Goal: Check status: Check status

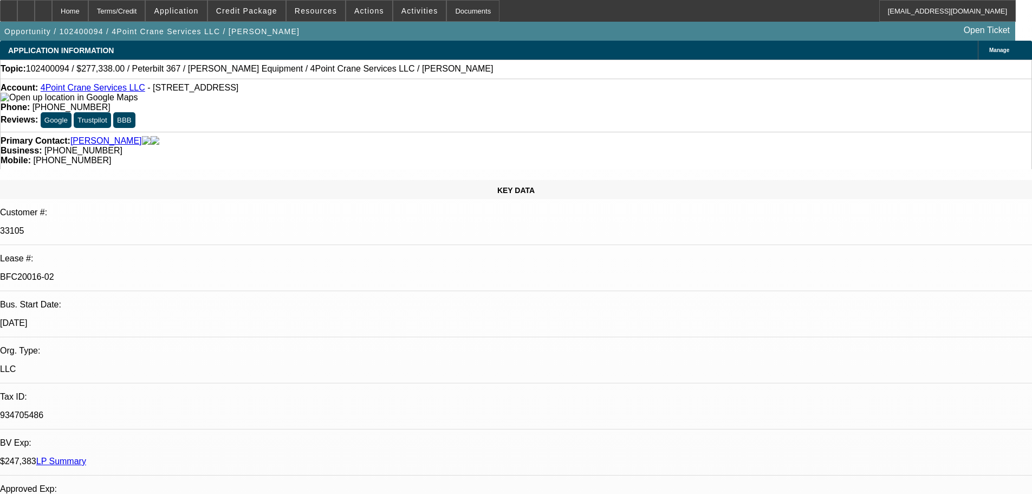
select select "0"
select select "2"
select select "0"
select select "6"
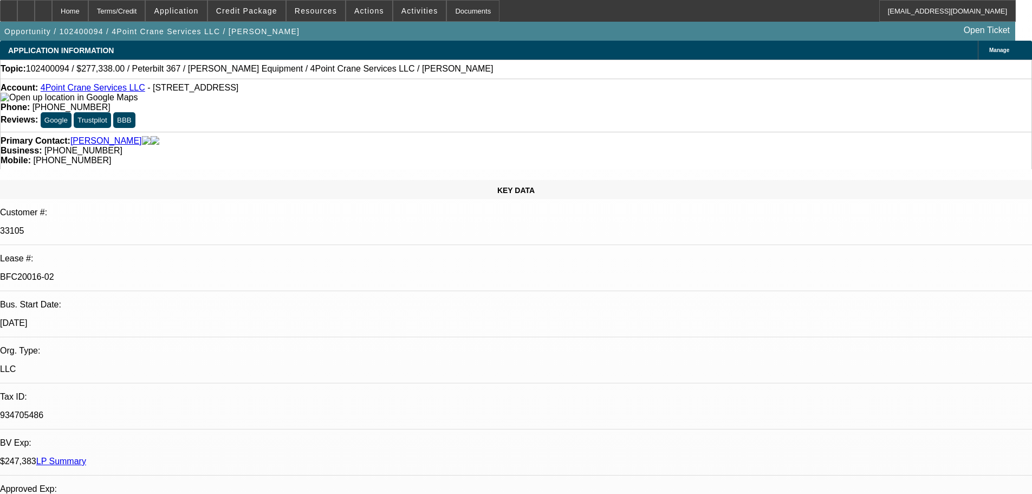
select select "0"
select select "2"
select select "0"
select select "6"
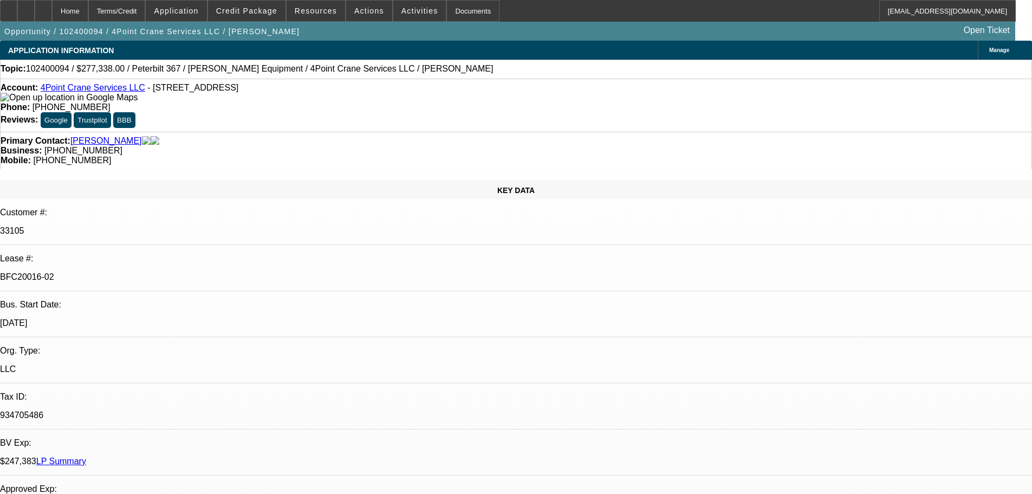
select select "0"
select select "2"
select select "0"
select select "6"
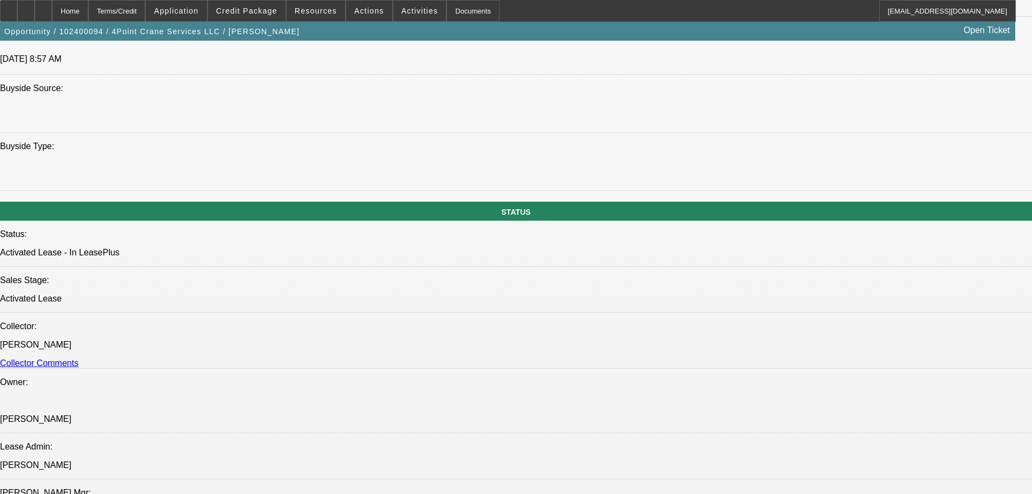
scroll to position [975, 0]
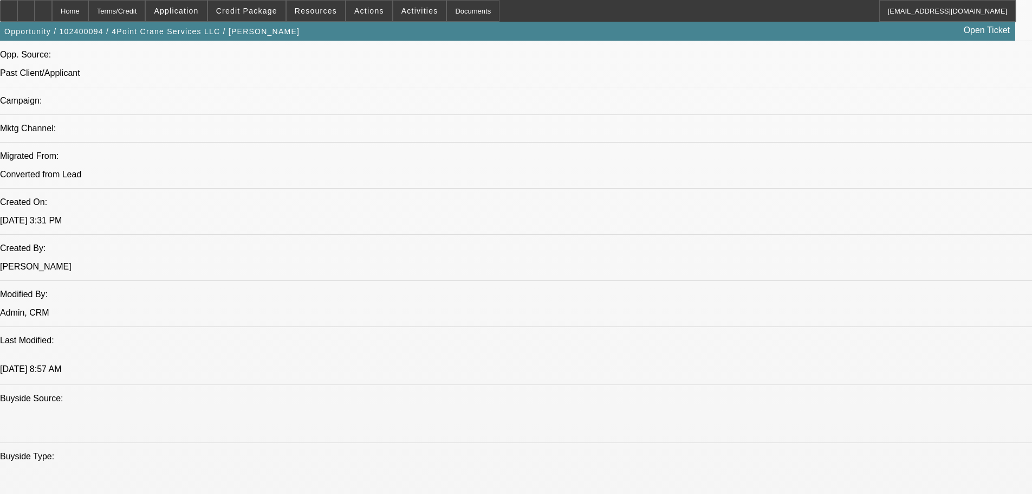
scroll to position [705, 0]
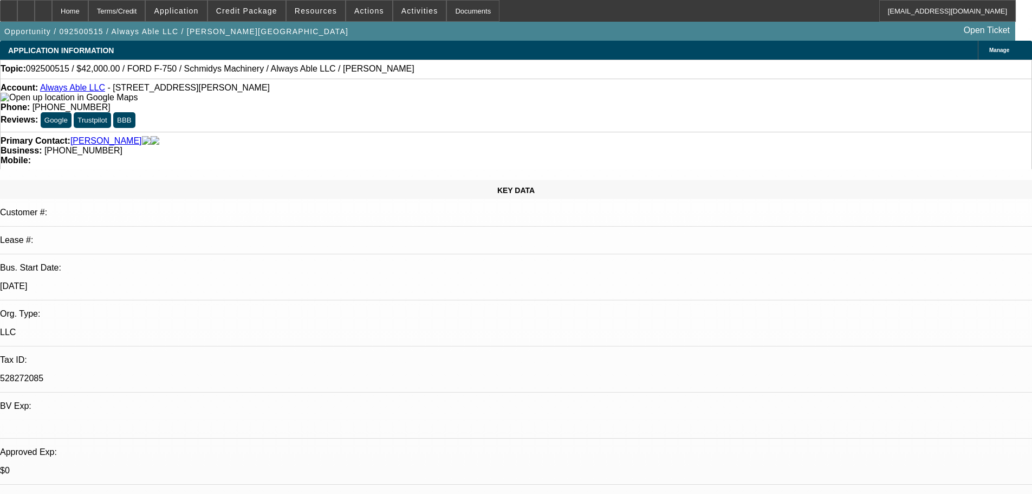
select select "0"
select select "6"
select select "0"
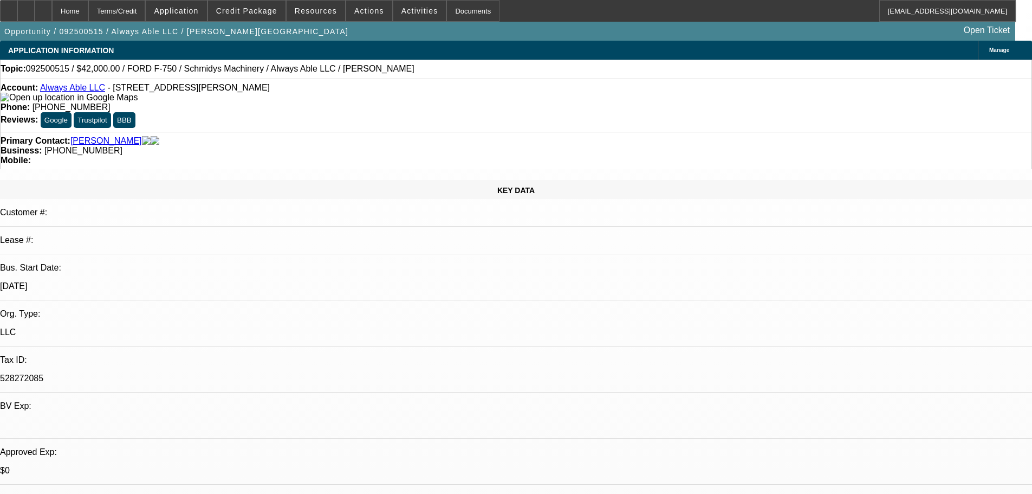
select select "0"
select select "6"
select select "0"
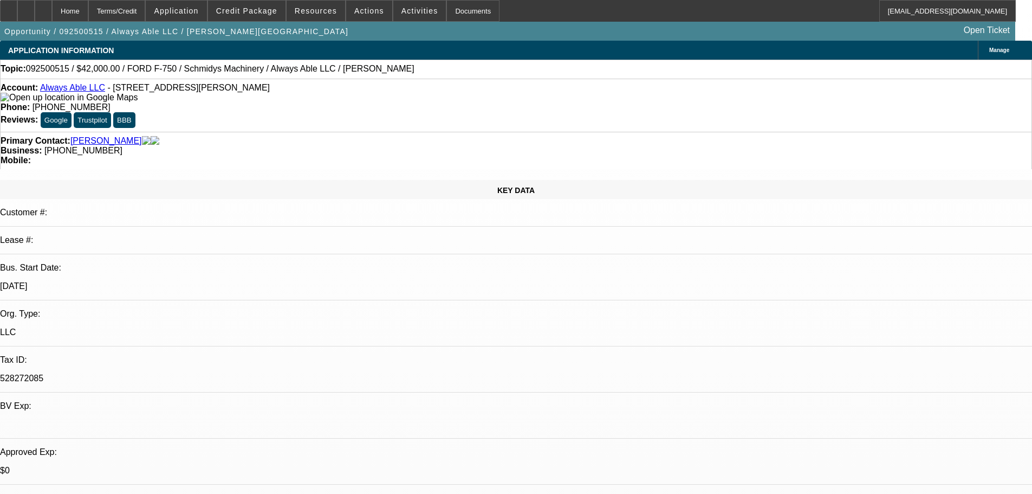
select select "0"
select select "6"
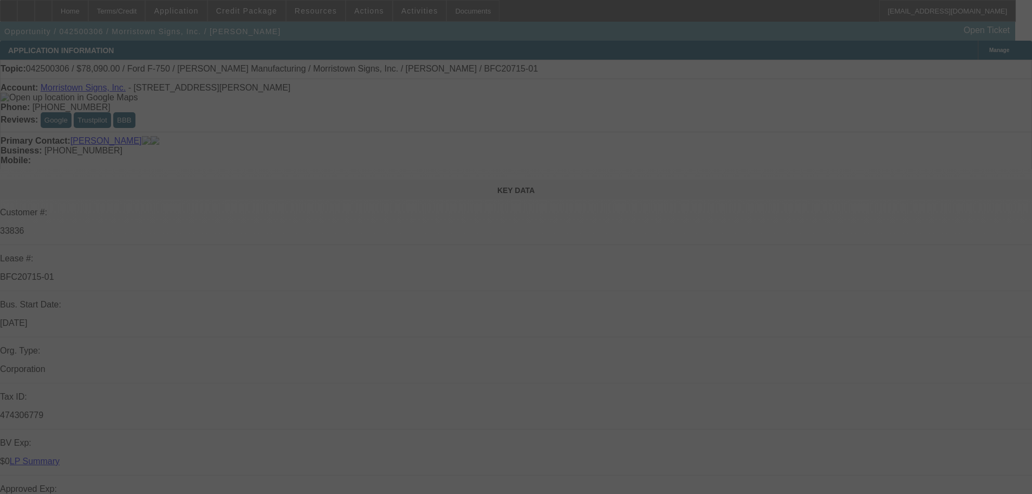
select select "0"
select select "6"
select select "0"
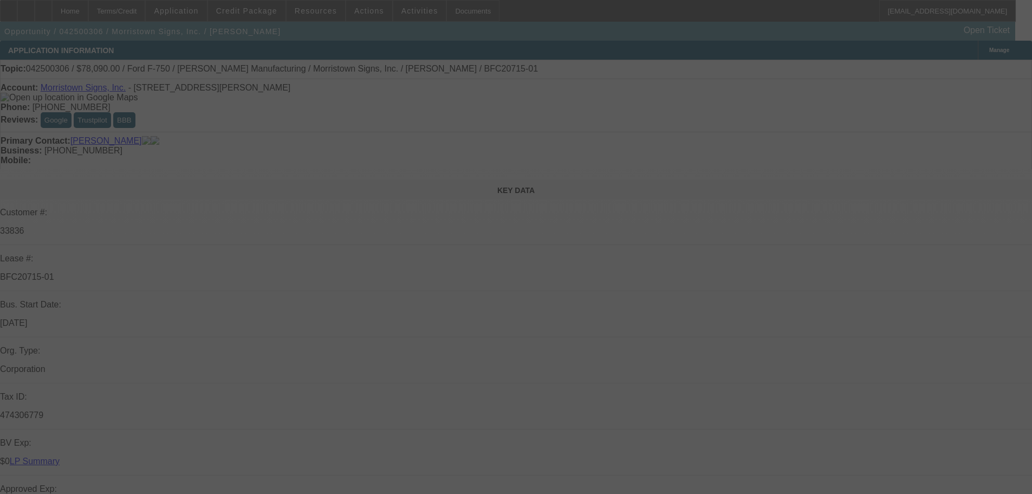
select select "0"
select select "6"
select select "0"
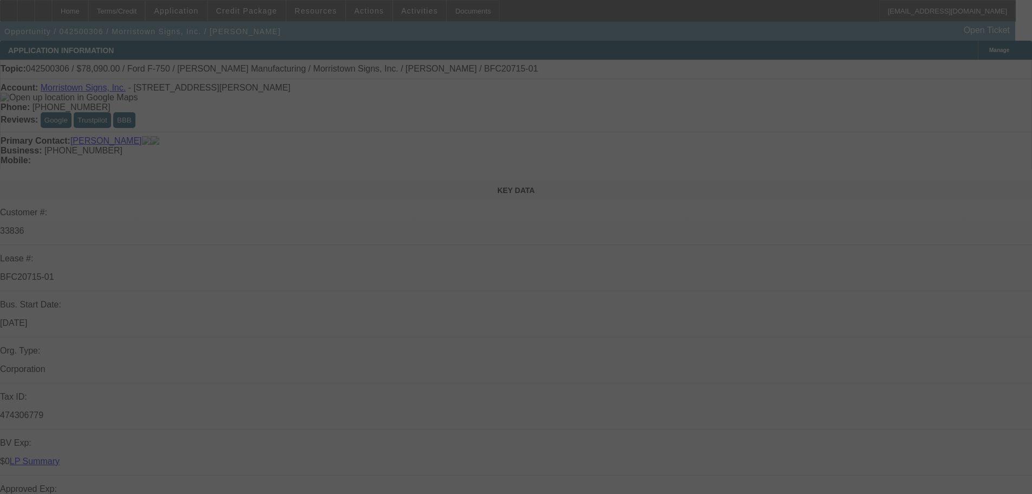
select select "0"
select select "6"
select select "0"
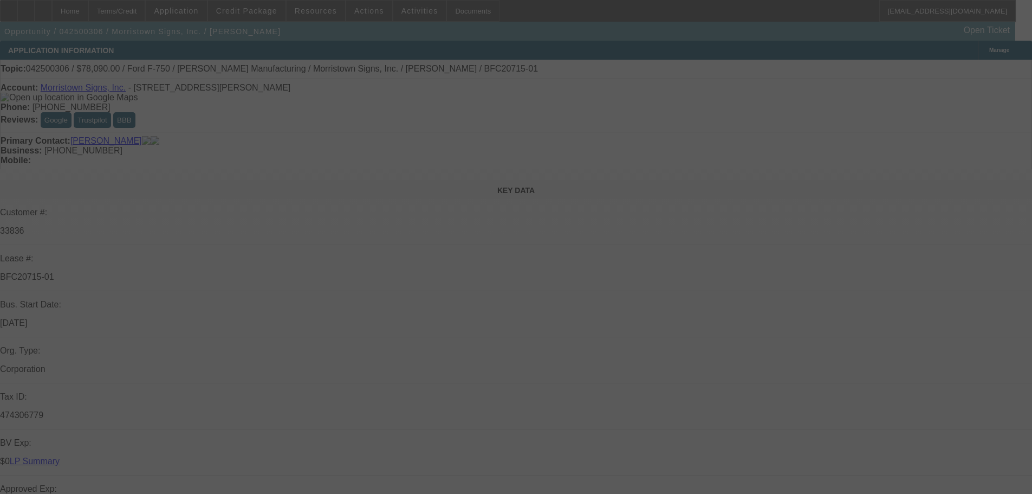
select select "6"
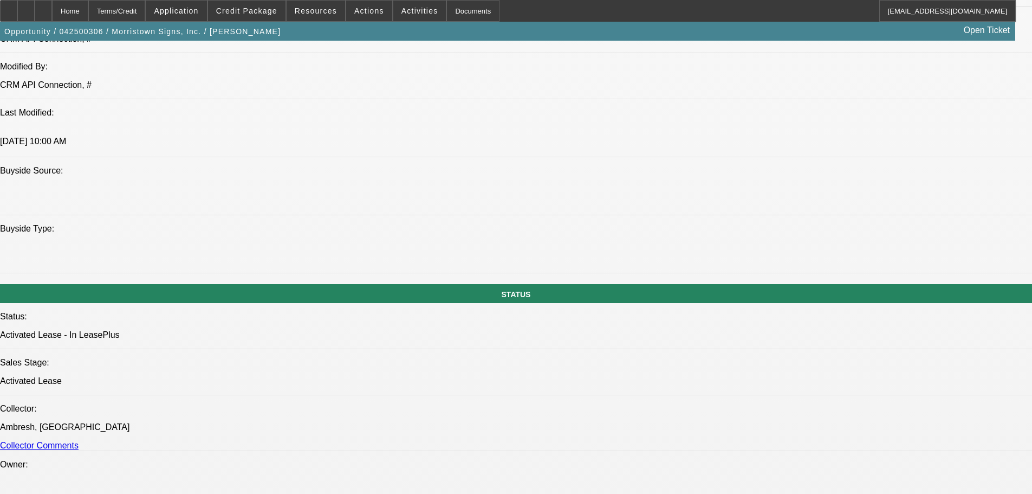
scroll to position [1138, 0]
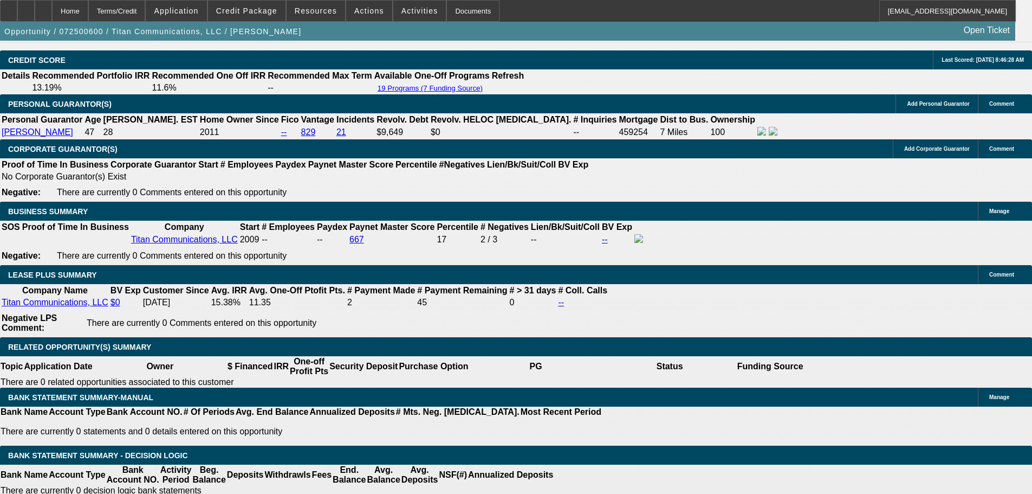
select select "0"
select select "6"
select select "0"
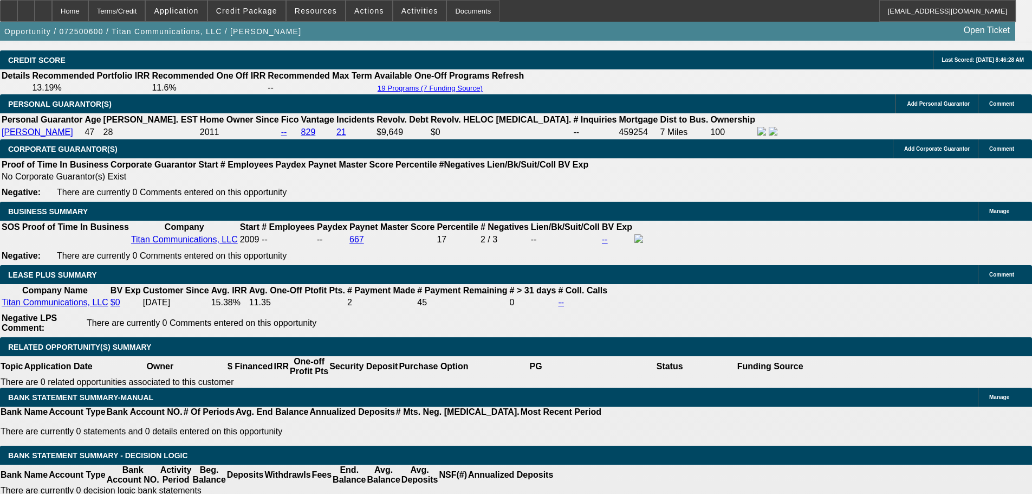
select select "0"
select select "6"
select select "0"
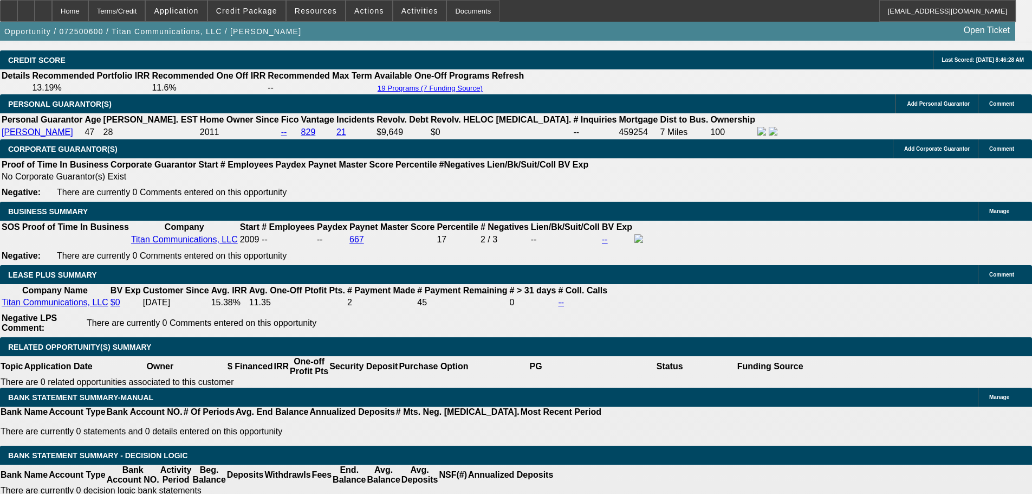
select select "0"
select select "6"
select select "0"
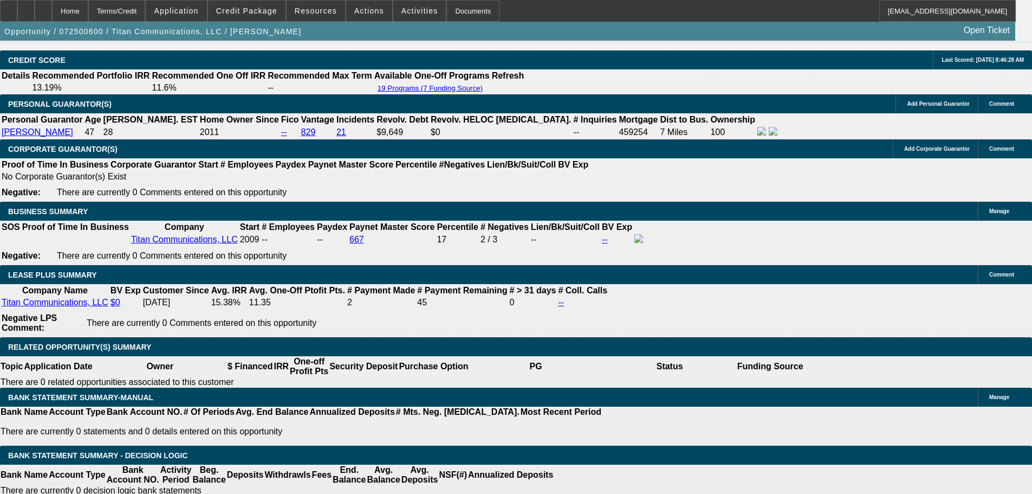
select select "6"
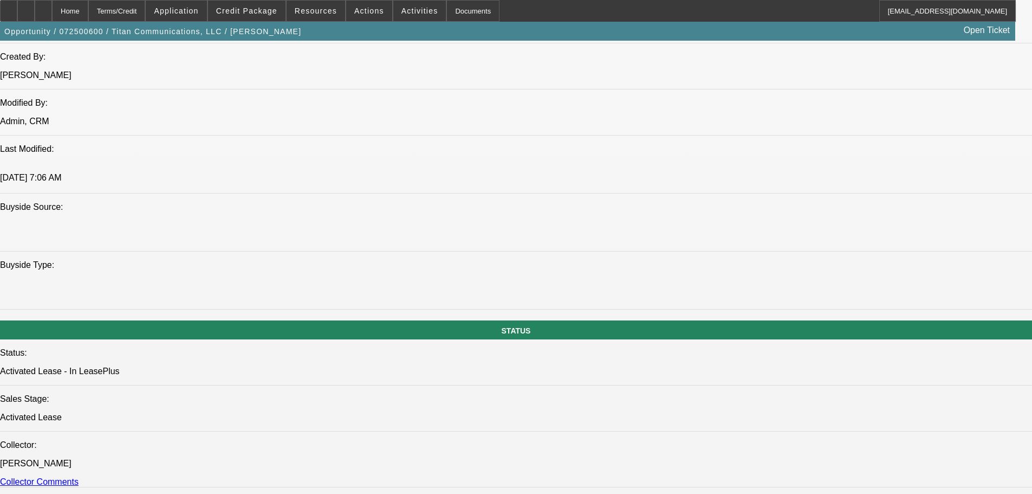
scroll to position [1018, 0]
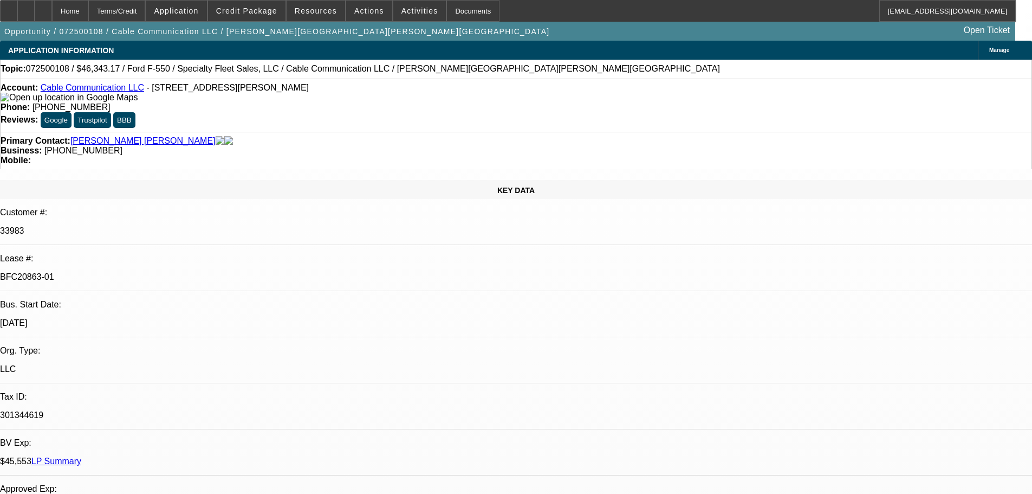
select select "0"
select select "2"
select select "0"
select select "6"
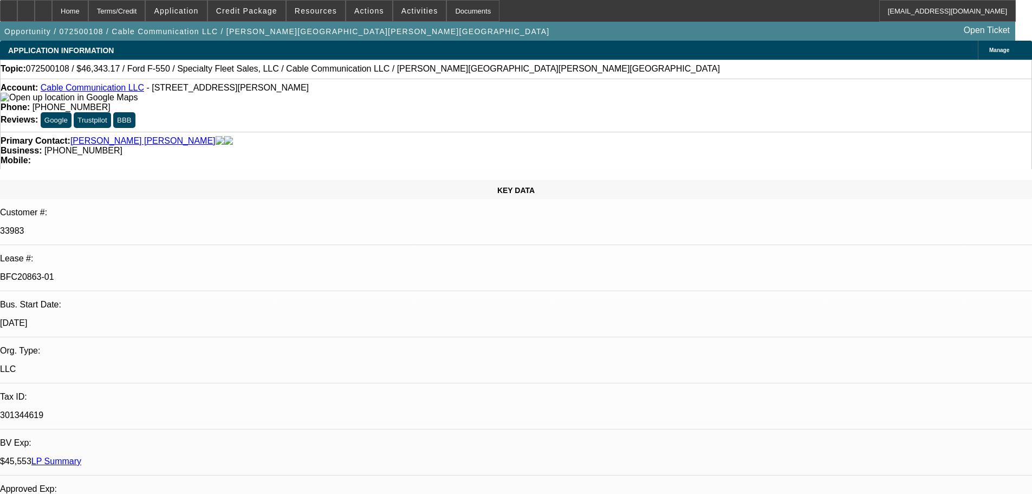
select select "0"
select select "2"
select select "0"
select select "6"
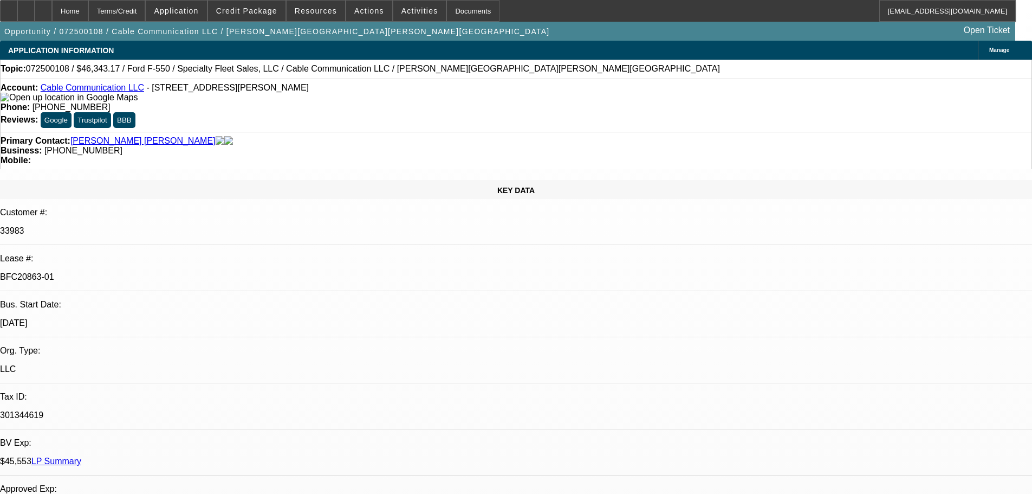
select select "0"
select select "2"
select select "0"
select select "6"
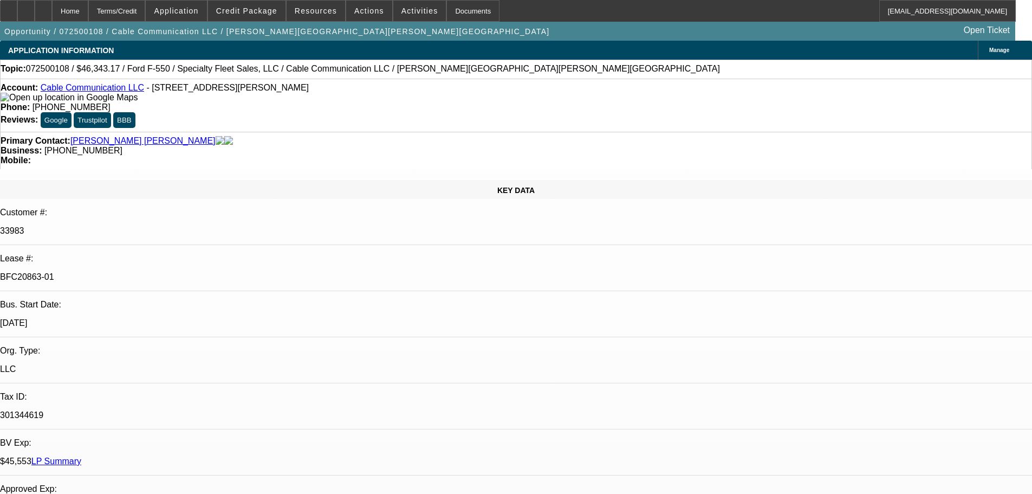
select select "0"
select select "2"
select select "0"
select select "6"
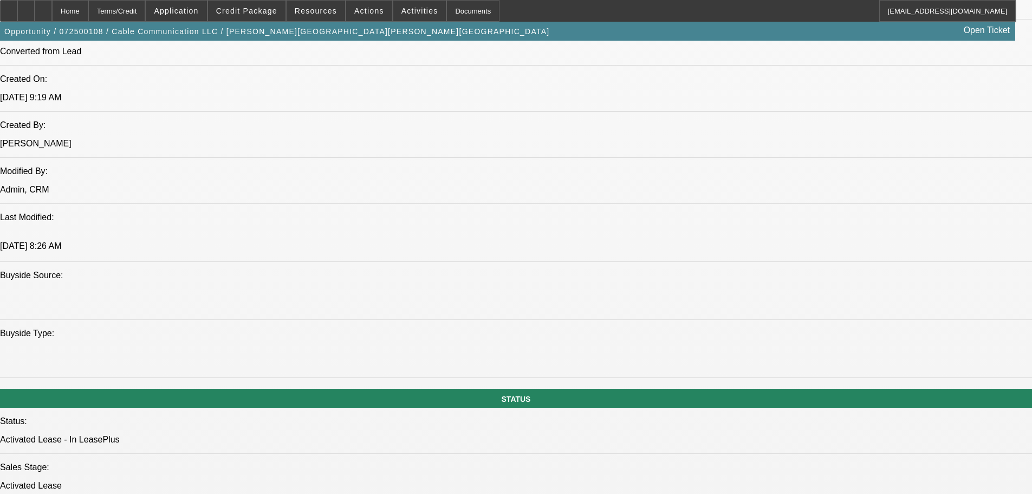
scroll to position [1138, 0]
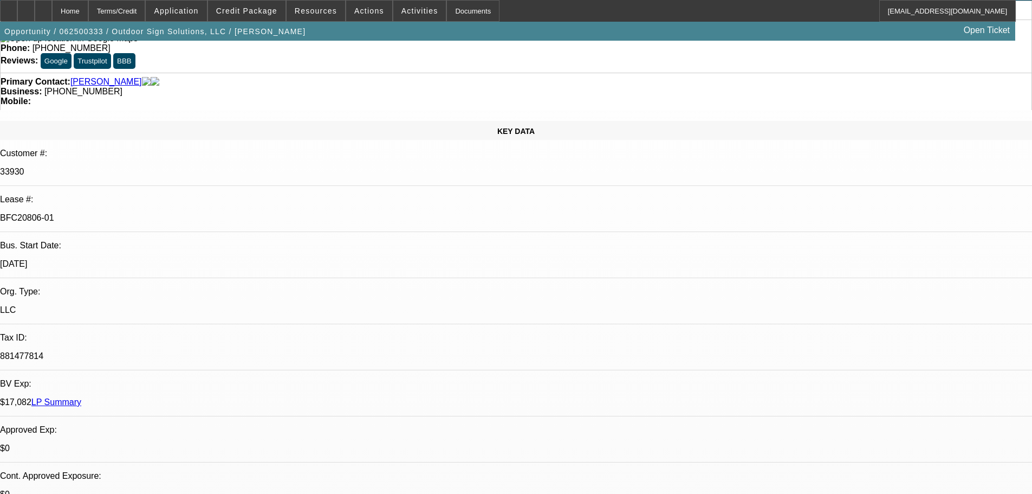
select select "0"
select select "0.1"
select select "4"
select select "0"
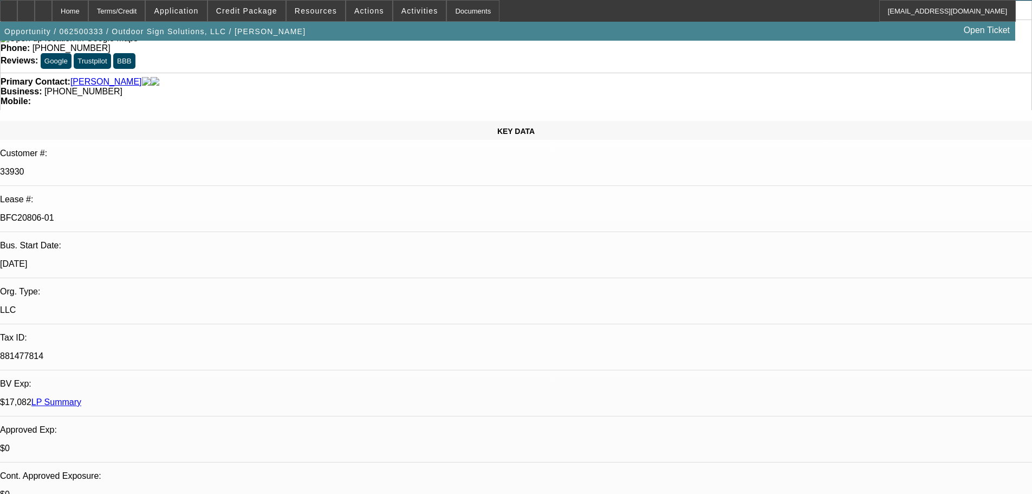
select select "0"
select select "0.1"
select select "4"
select select "0"
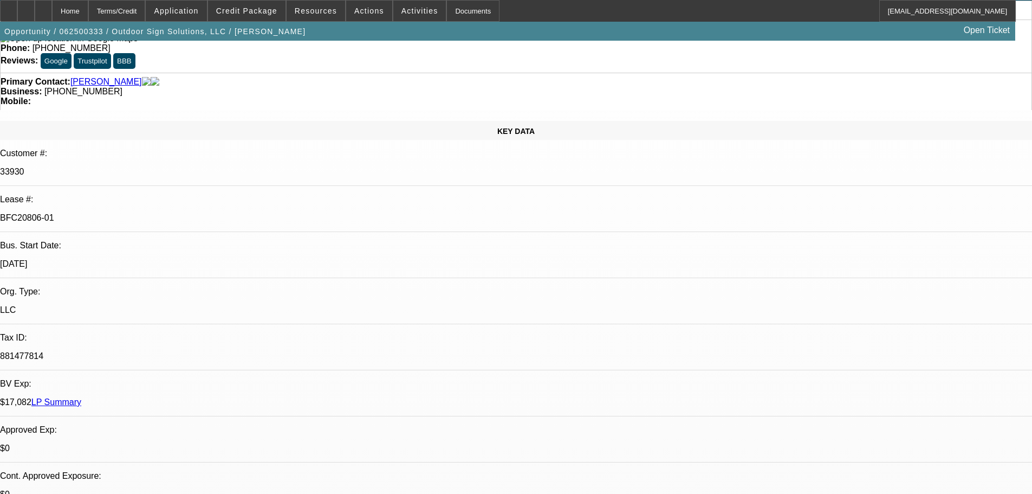
select select "0.1"
select select "4"
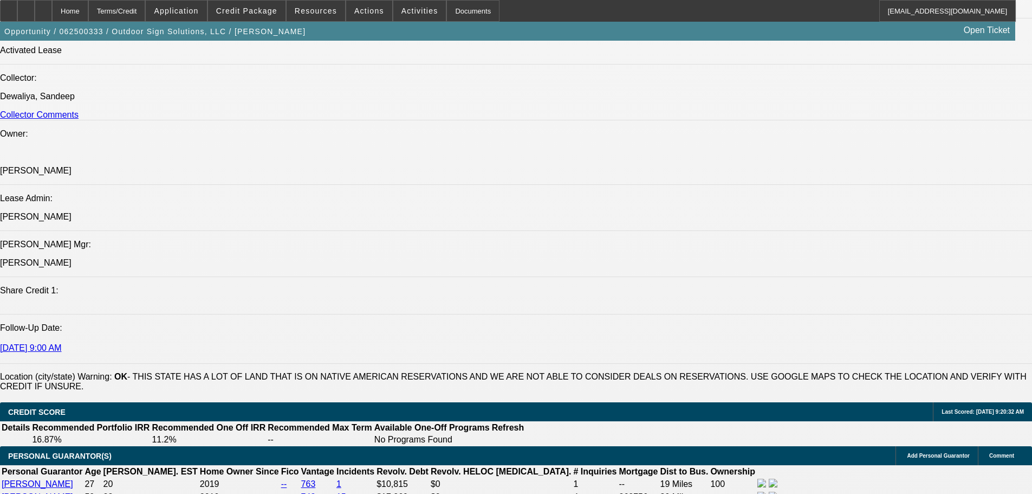
scroll to position [1144, 0]
